Goal: Task Accomplishment & Management: Manage account settings

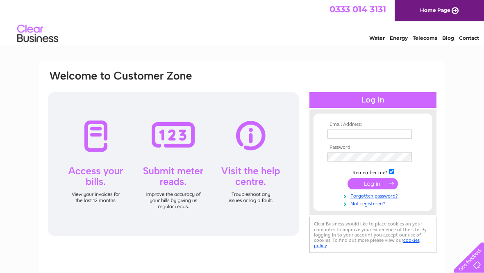
type input "[EMAIL_ADDRESS][DOMAIN_NAME]"
click at [367, 185] on input "submit" at bounding box center [373, 183] width 50 height 11
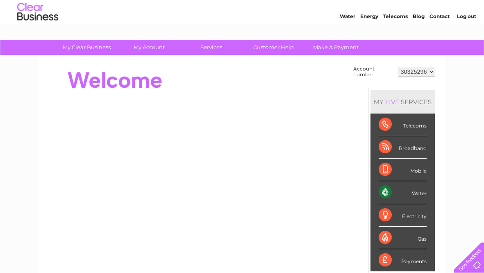
scroll to position [16, 0]
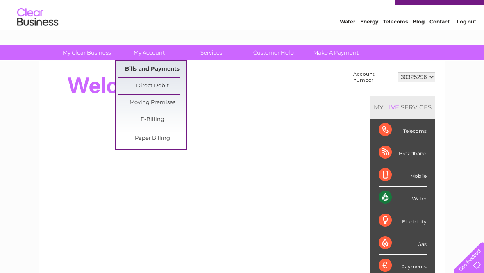
click at [153, 68] on link "Bills and Payments" at bounding box center [153, 69] width 68 height 16
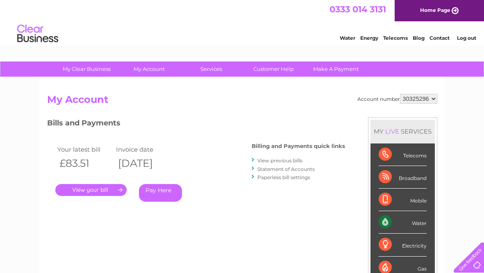
click at [100, 193] on link "." at bounding box center [90, 190] width 71 height 12
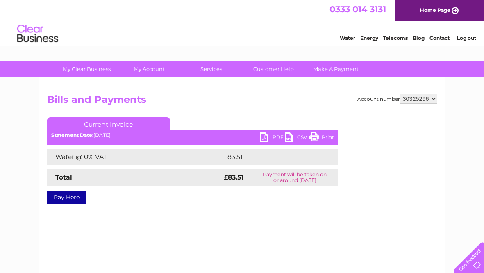
click at [277, 136] on link "PDF" at bounding box center [272, 138] width 25 height 12
